Goal: Check status: Check status

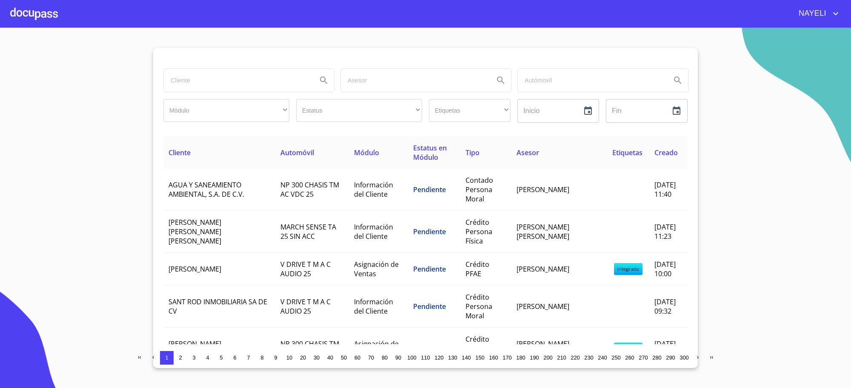
click at [213, 74] on input "search" at bounding box center [237, 80] width 146 height 23
type input "[PERSON_NAME] [PERSON_NAME]"
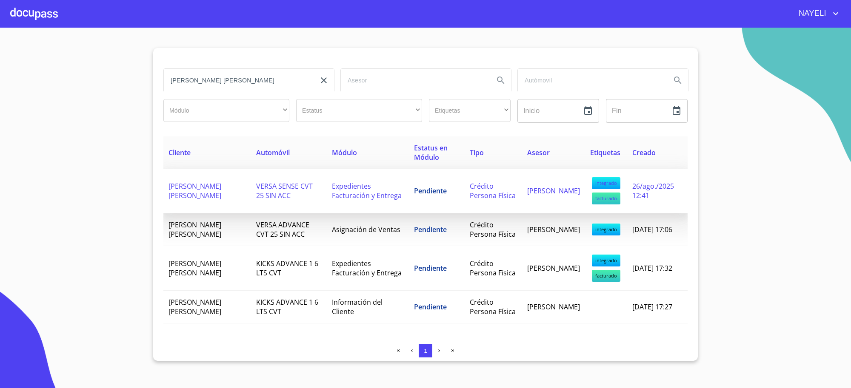
click at [356, 186] on span "Expedientes Facturación y Entrega" at bounding box center [367, 191] width 70 height 19
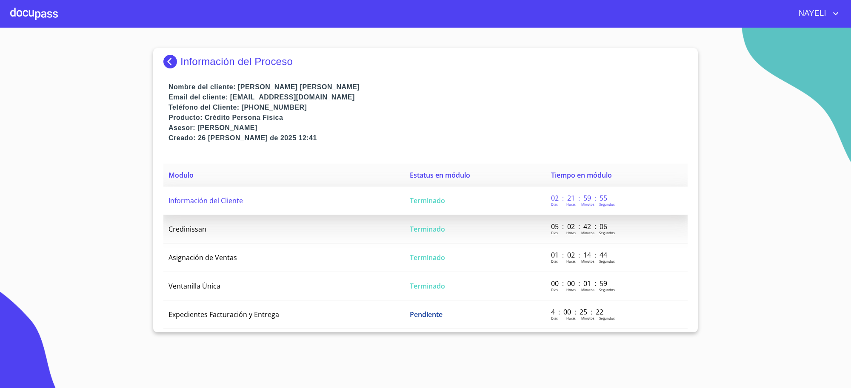
click at [404, 211] on td "Terminado" at bounding box center [474, 201] width 141 height 28
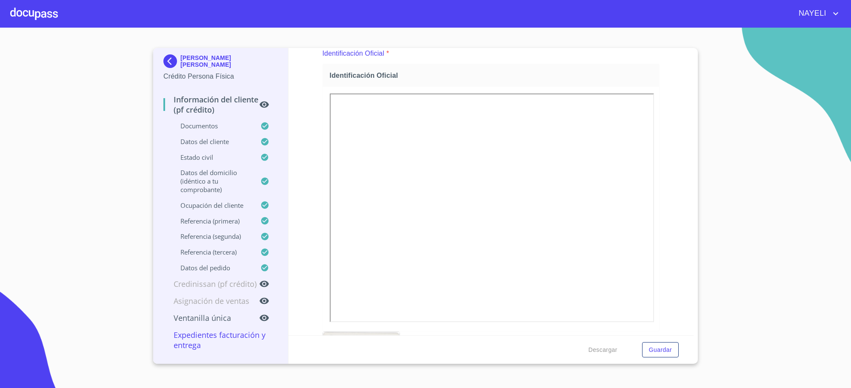
scroll to position [71, 0]
click at [168, 75] on p "Crédito Persona Física" at bounding box center [220, 76] width 114 height 10
click at [175, 60] on img at bounding box center [171, 61] width 17 height 14
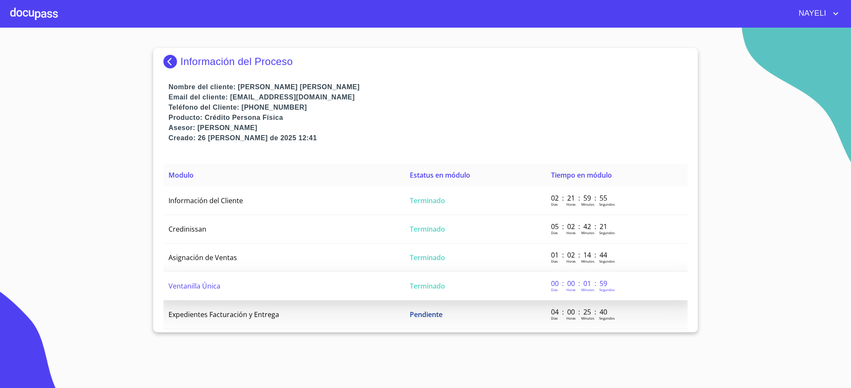
click at [404, 279] on td "Terminado" at bounding box center [474, 286] width 141 height 28
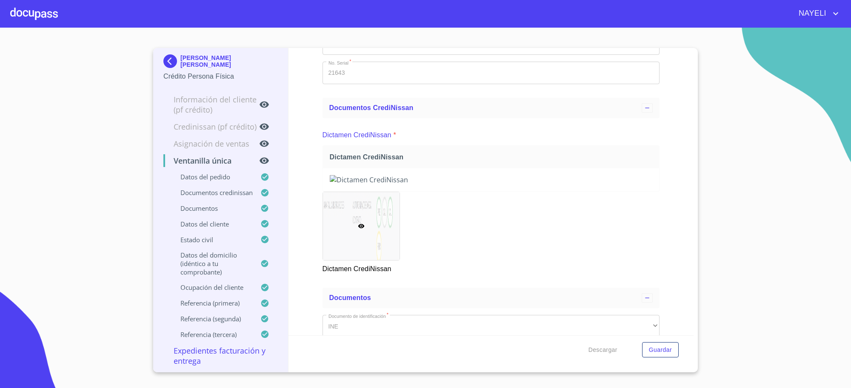
click at [549, 183] on img at bounding box center [491, 179] width 323 height 9
click at [558, 185] on img at bounding box center [491, 179] width 323 height 9
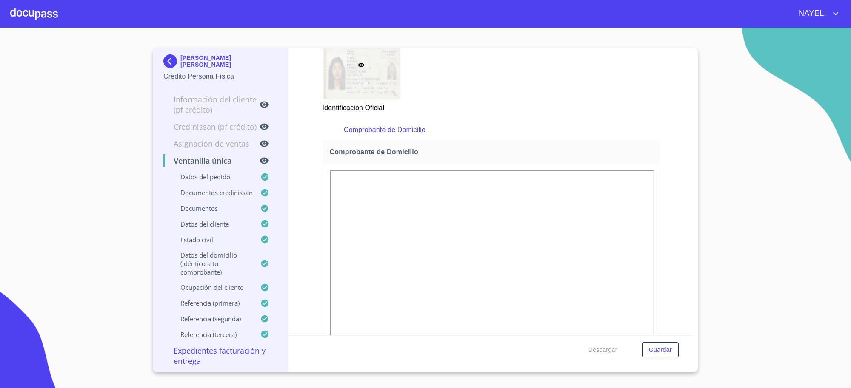
scroll to position [886, 0]
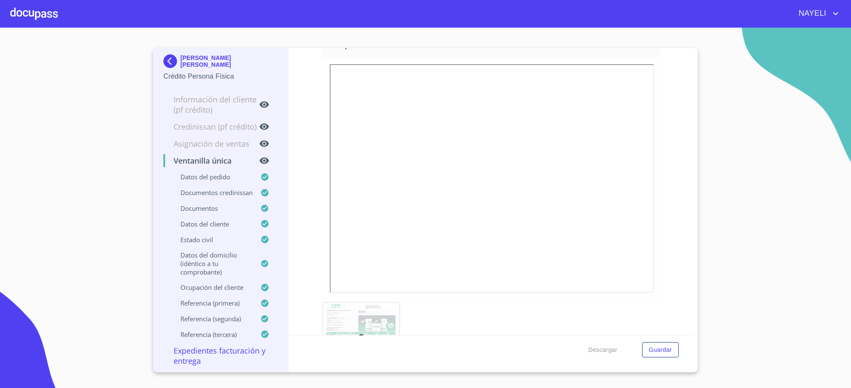
click at [174, 65] on img at bounding box center [171, 61] width 17 height 14
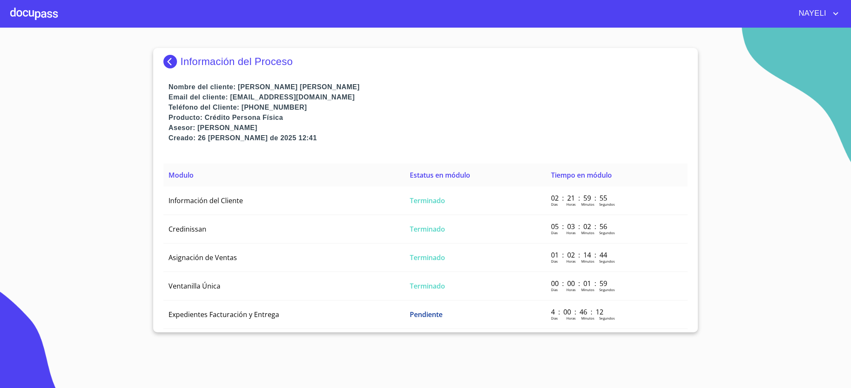
click at [187, 65] on p "Información del Proceso" at bounding box center [236, 62] width 112 height 12
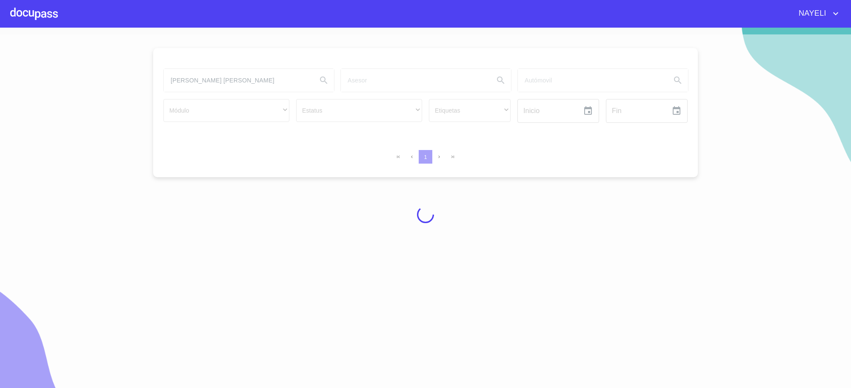
click at [196, 82] on div at bounding box center [425, 214] width 851 height 361
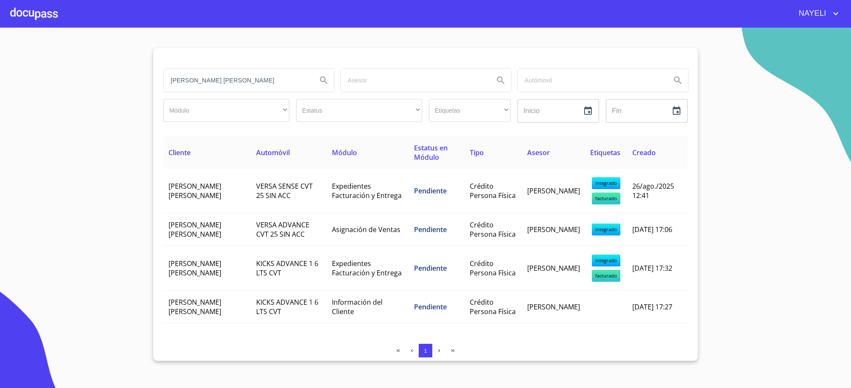
click at [196, 82] on input "[PERSON_NAME] [PERSON_NAME]" at bounding box center [237, 80] width 146 height 23
type input "i"
type input "O"
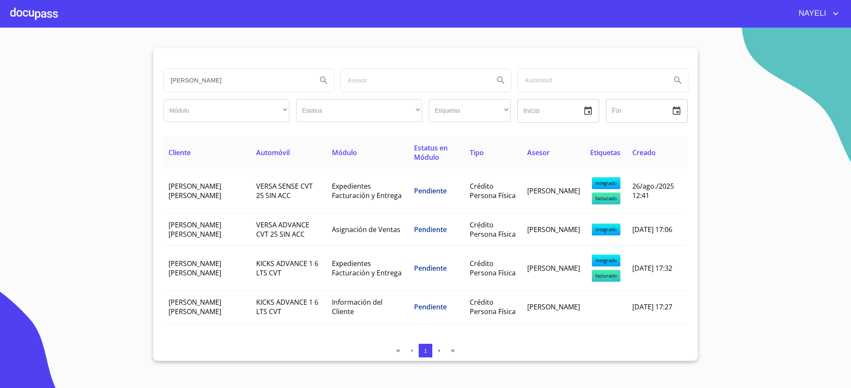
type input "[PERSON_NAME]"
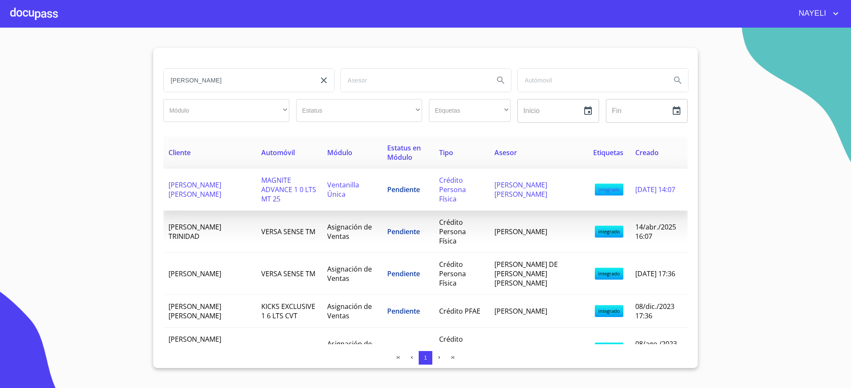
click at [434, 184] on td "Pendiente" at bounding box center [408, 190] width 52 height 42
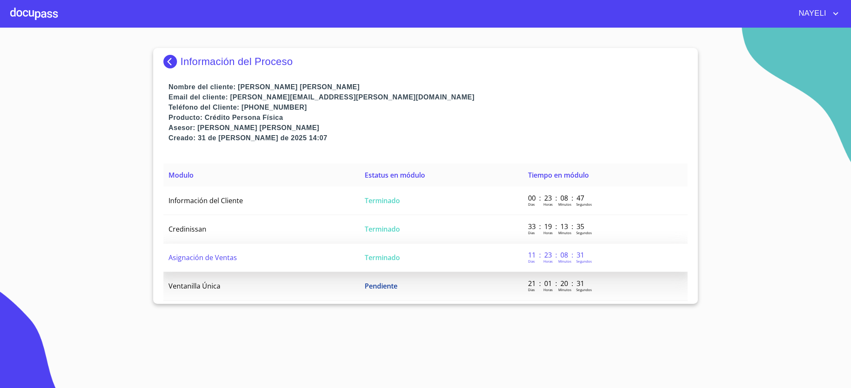
click at [430, 259] on td "Terminado" at bounding box center [440, 258] width 163 height 28
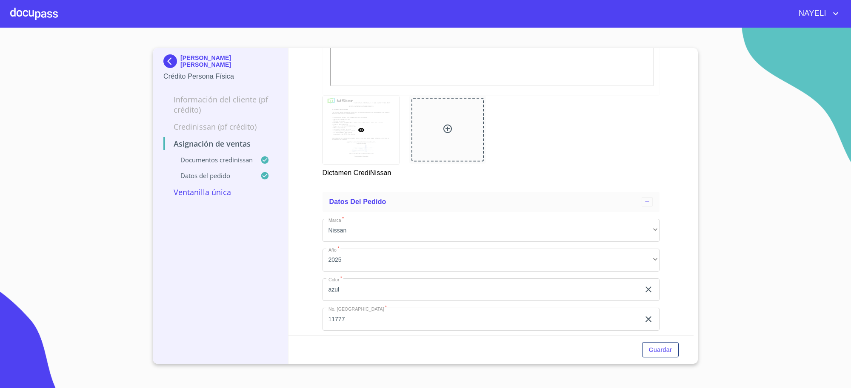
scroll to position [347, 0]
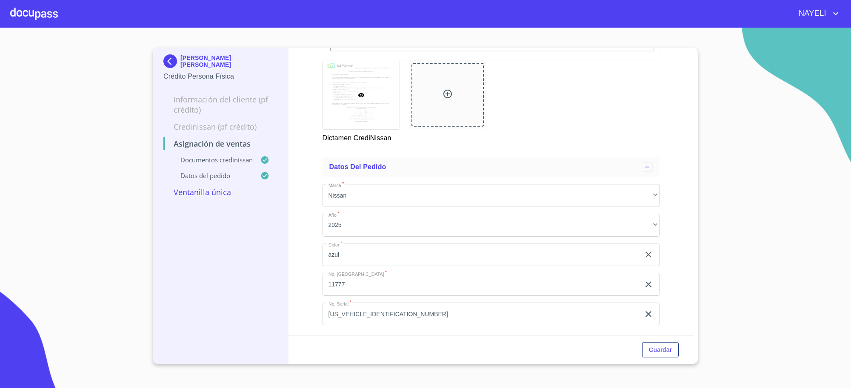
click at [227, 128] on p "Credinissan (PF crédito)" at bounding box center [220, 127] width 114 height 10
click at [220, 165] on div "Documentos CrediNissan" at bounding box center [220, 164] width 114 height 16
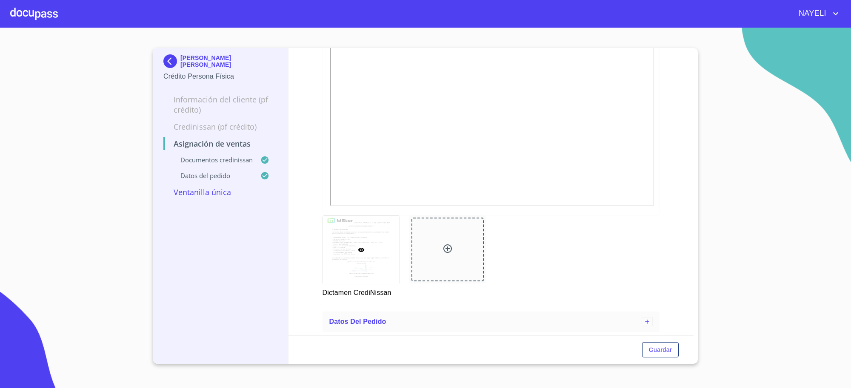
scroll to position [193, 0]
click at [201, 194] on p "Ventanilla única" at bounding box center [220, 192] width 114 height 10
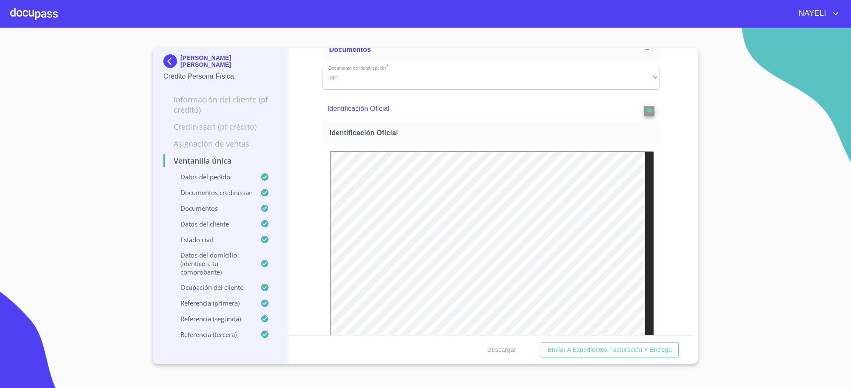
scroll to position [0, 0]
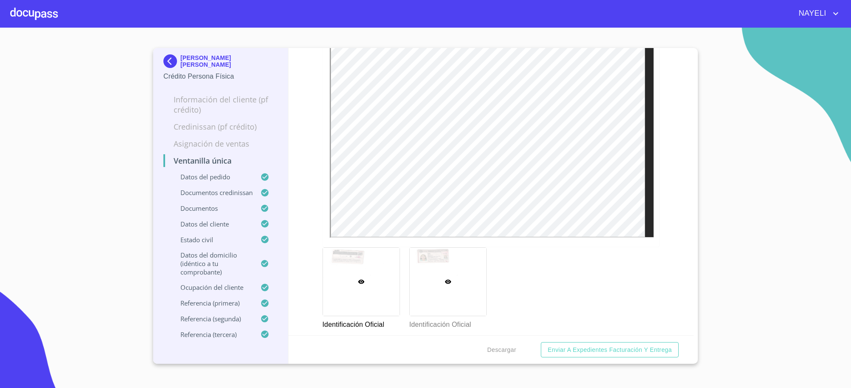
click at [473, 284] on div at bounding box center [448, 282] width 77 height 68
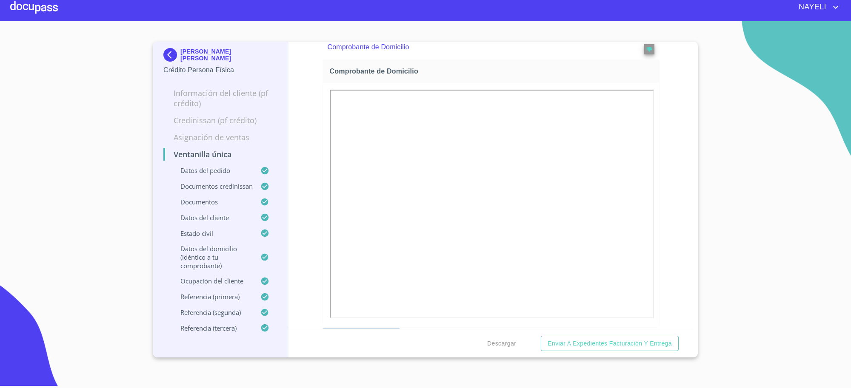
scroll to position [930, 0]
click at [572, 316] on div at bounding box center [491, 204] width 336 height 245
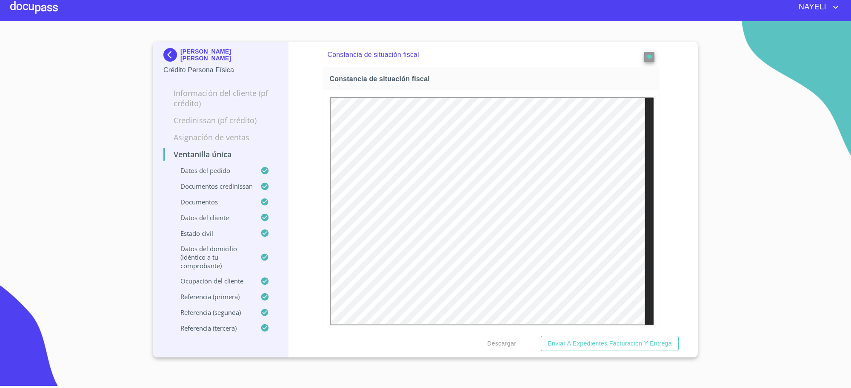
scroll to position [2950, 0]
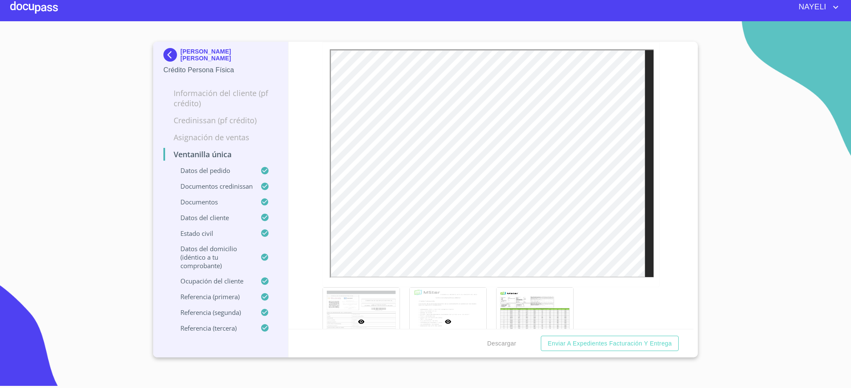
click at [458, 322] on div at bounding box center [448, 322] width 77 height 68
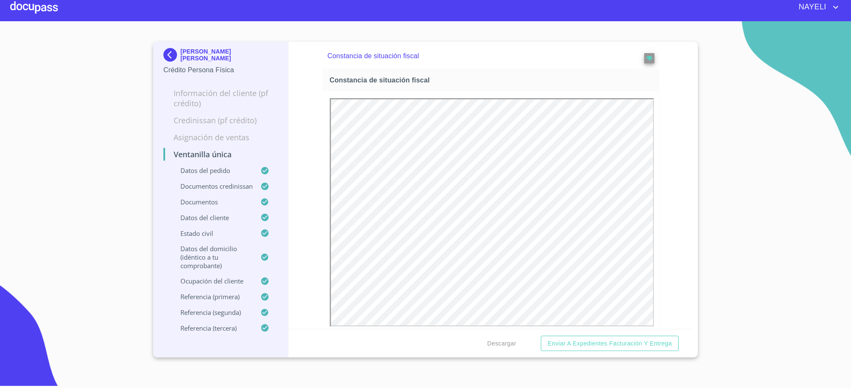
scroll to position [0, 0]
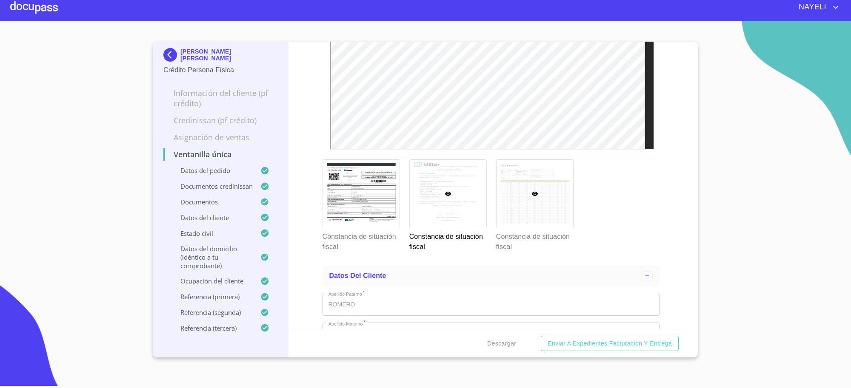
click at [498, 196] on div at bounding box center [534, 194] width 77 height 68
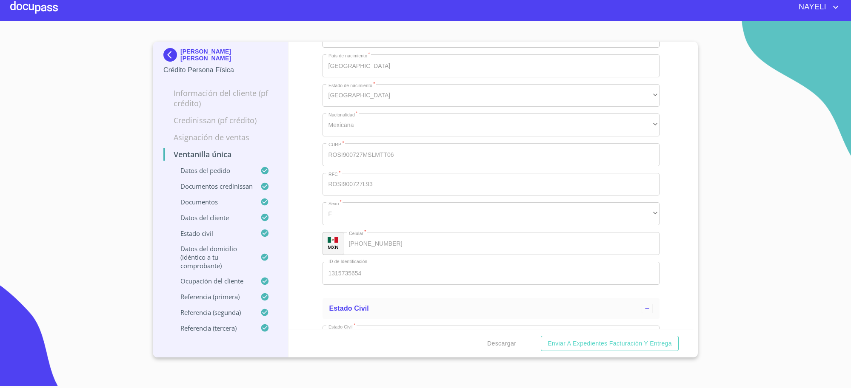
scroll to position [3469, 0]
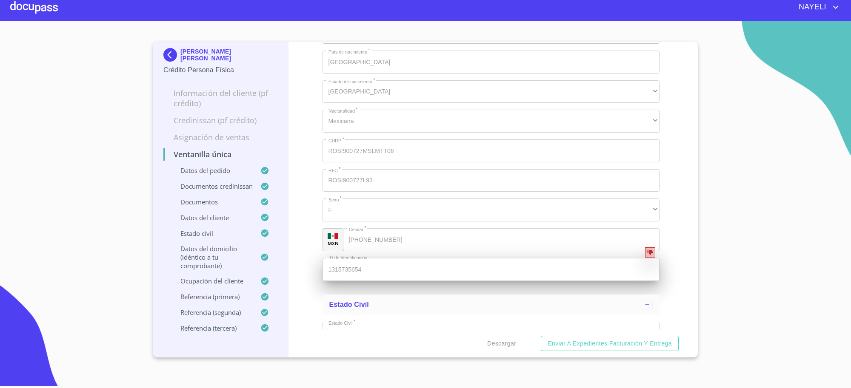
click at [647, 251] on icon "reject" at bounding box center [650, 253] width 6 height 5
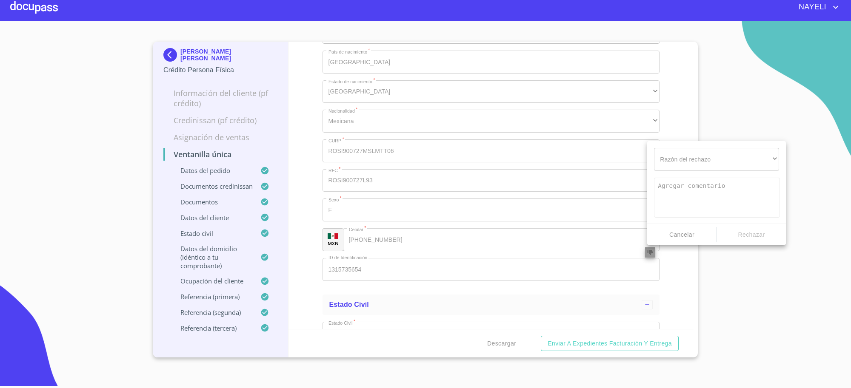
click at [492, 298] on div at bounding box center [425, 194] width 851 height 388
click at [671, 237] on span "Cancelar" at bounding box center [681, 235] width 63 height 11
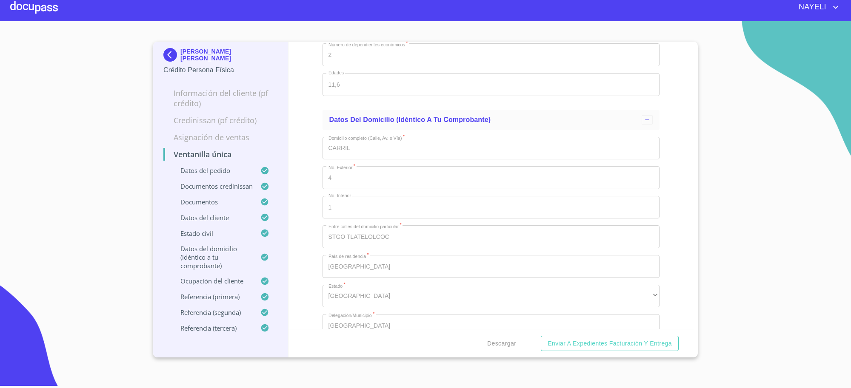
scroll to position [3965, 0]
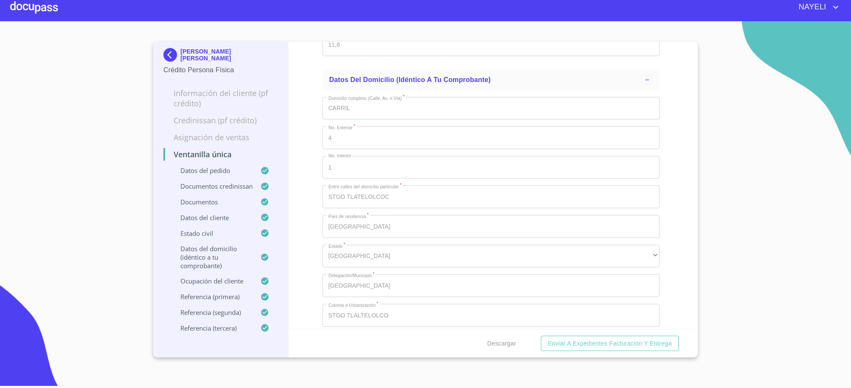
click at [171, 54] on img at bounding box center [171, 55] width 17 height 14
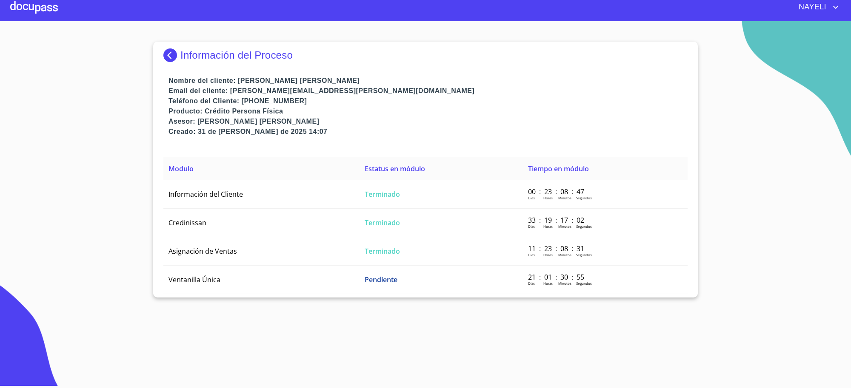
click at [179, 54] on img at bounding box center [171, 55] width 17 height 14
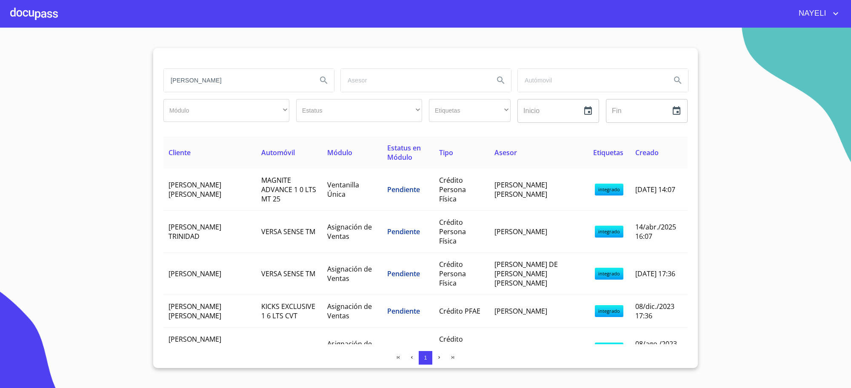
click at [193, 86] on input "[PERSON_NAME]" at bounding box center [237, 80] width 146 height 23
click at [211, 76] on input "[PERSON_NAME]" at bounding box center [237, 80] width 146 height 23
type input "[PERSON_NAME]"
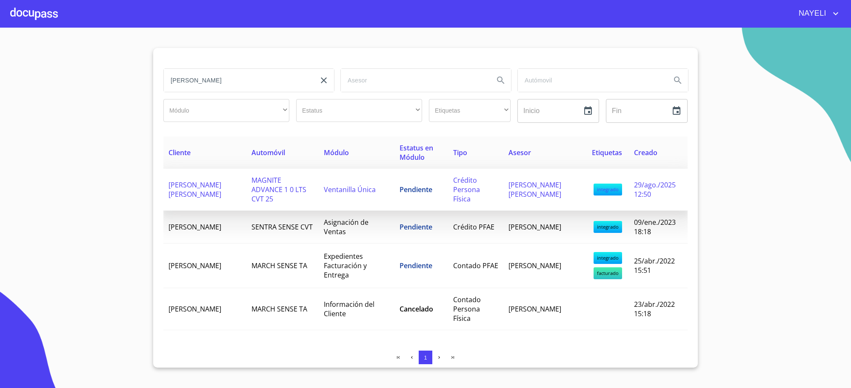
click at [266, 192] on span "MAGNITE ADVANCE 1 0 LTS CVT 25" at bounding box center [278, 190] width 55 height 28
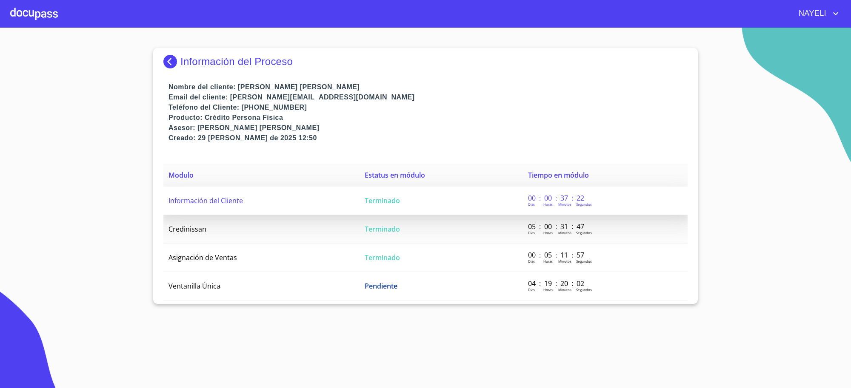
click at [490, 208] on td "Terminado" at bounding box center [440, 201] width 163 height 28
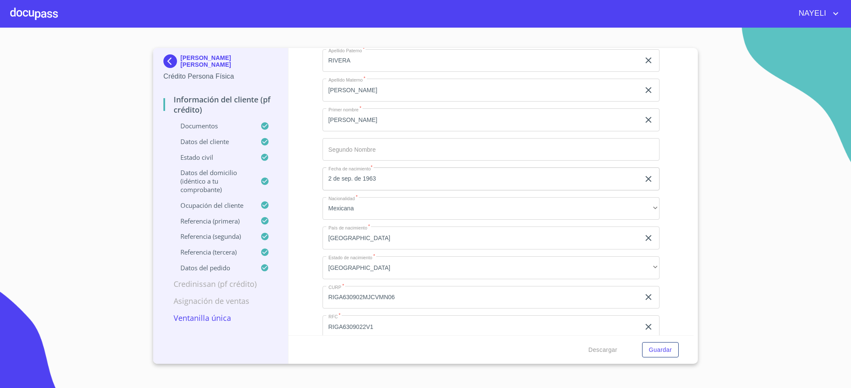
scroll to position [2197, 0]
